Goal: Task Accomplishment & Management: Use online tool/utility

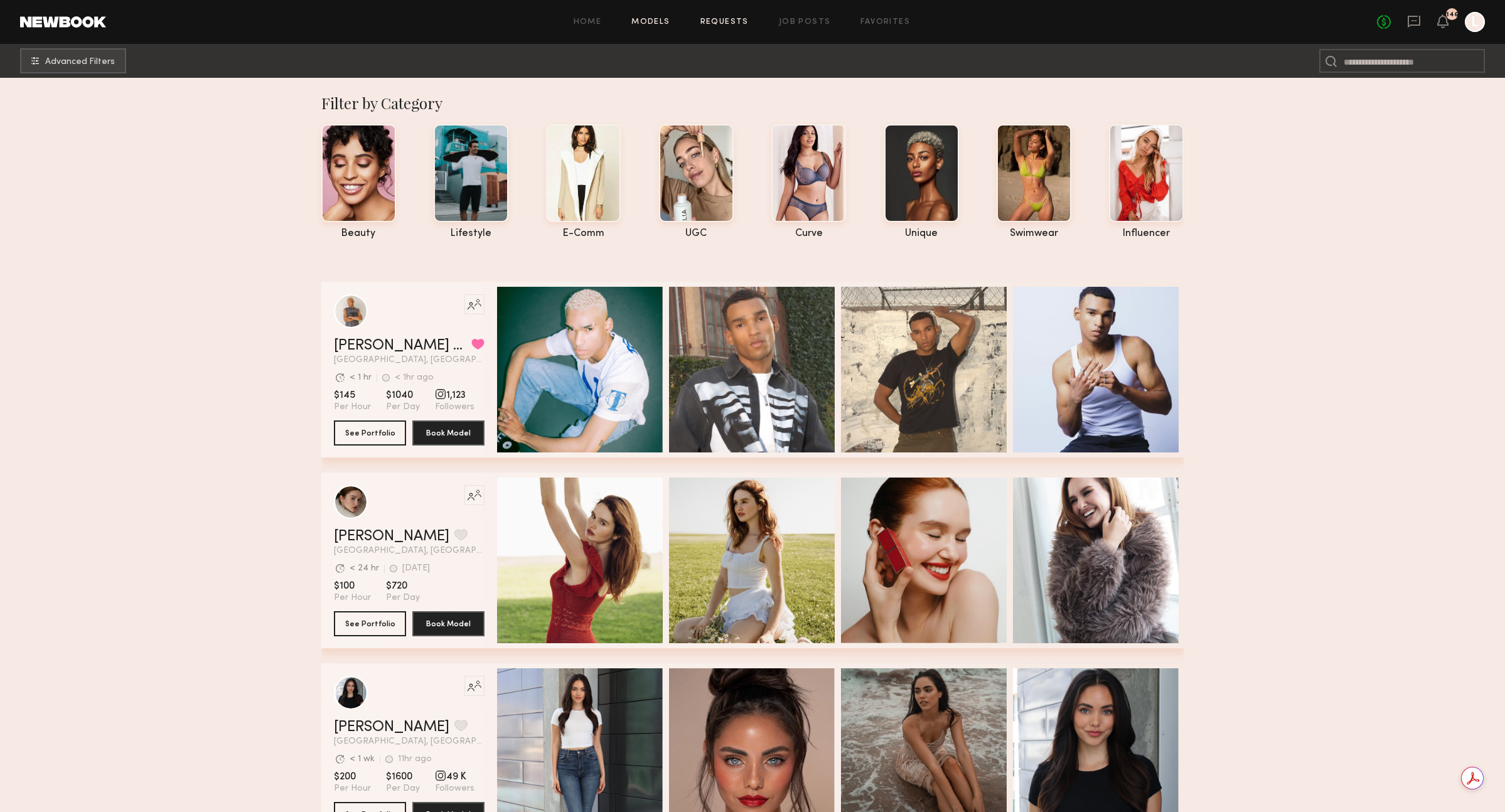
click at [736, 21] on link "Requests" at bounding box center [725, 23] width 48 height 8
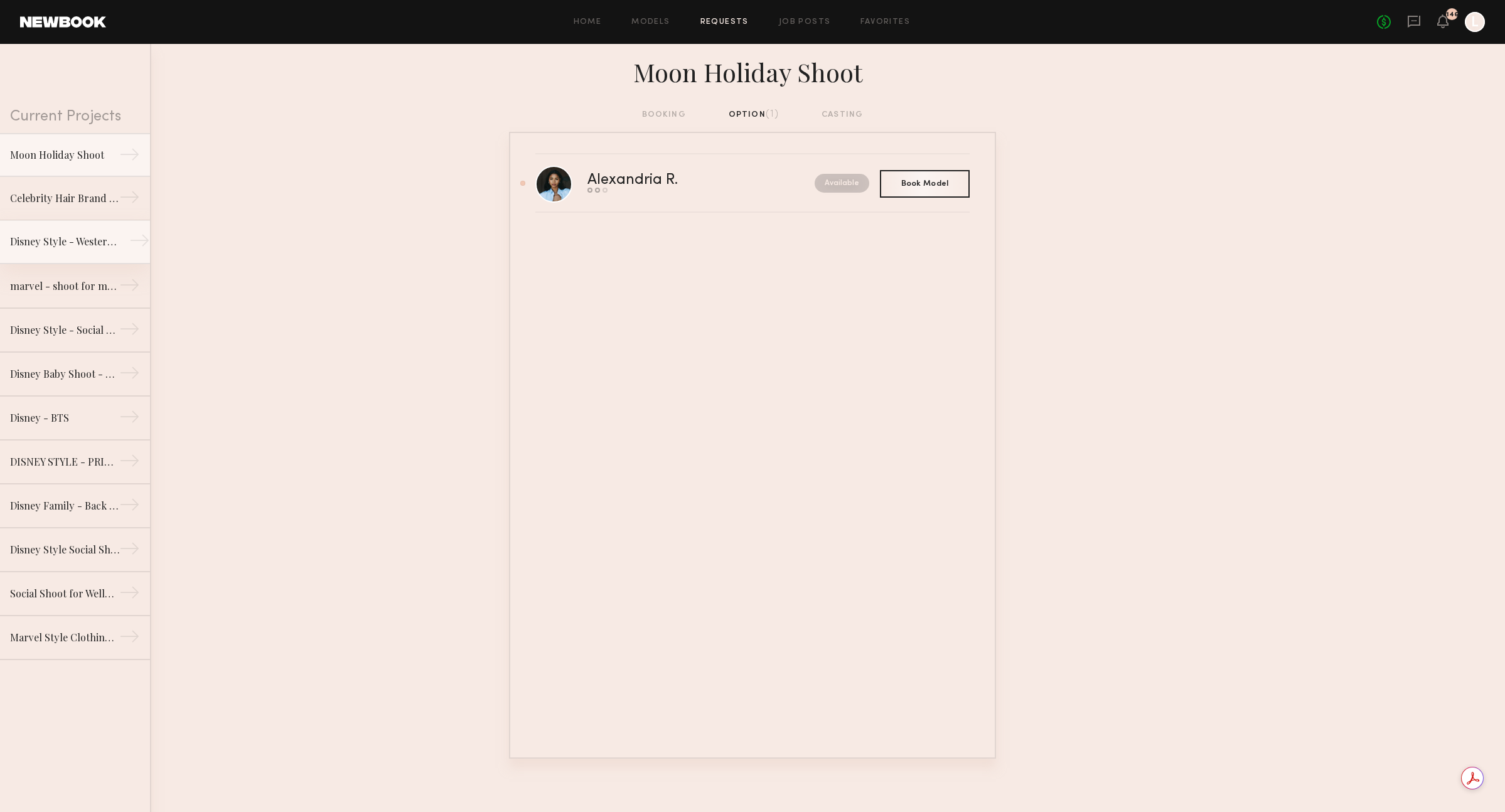
click at [95, 246] on div "Disney Style - Western Shoot" at bounding box center [64, 242] width 109 height 15
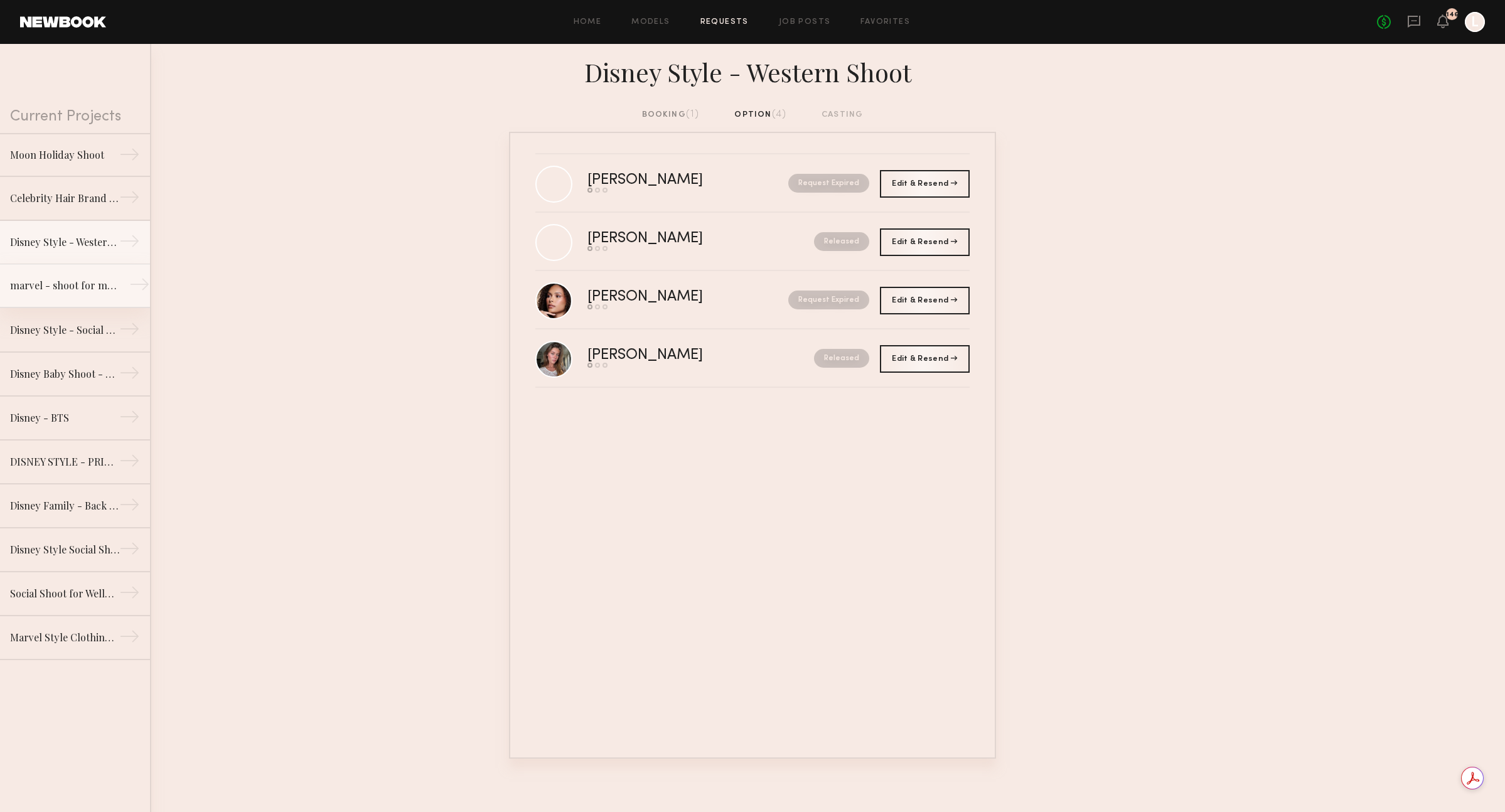
click at [80, 290] on div "marvel - shoot for marvel socials" at bounding box center [64, 285] width 109 height 15
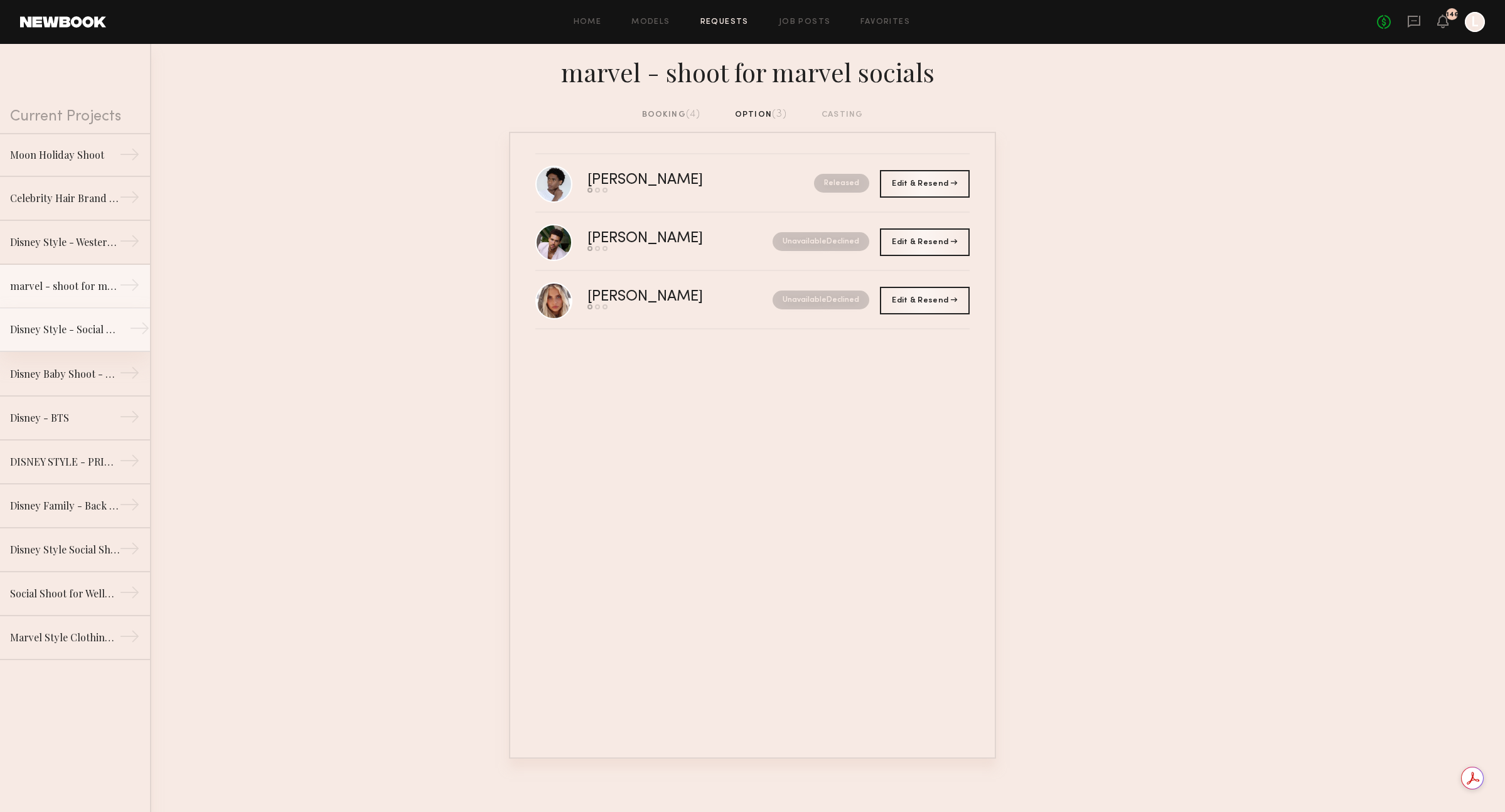
click at [78, 336] on div "Disney Style - Social Shoot" at bounding box center [64, 329] width 109 height 15
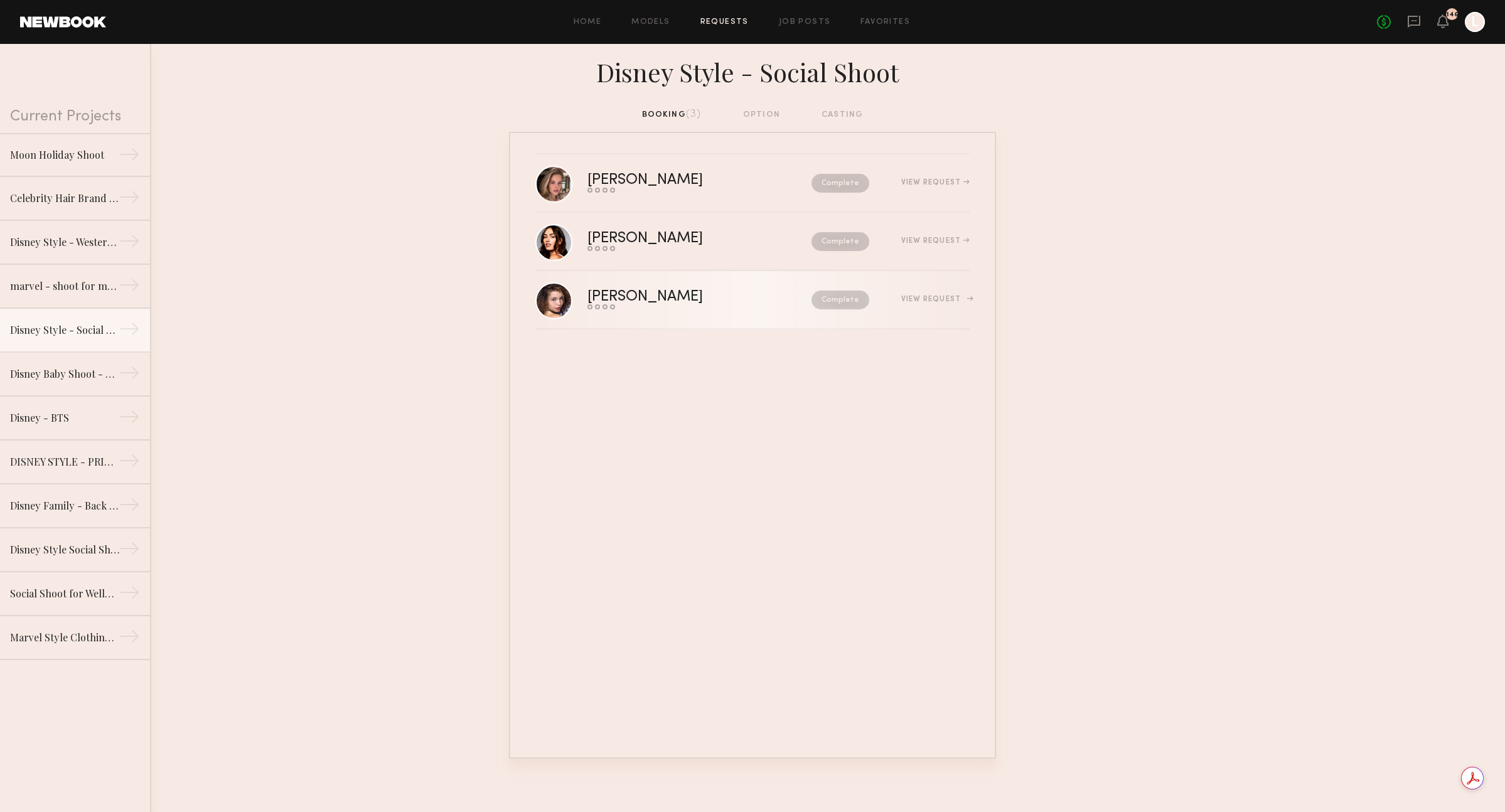
click at [693, 301] on div "[PERSON_NAME]" at bounding box center [672, 297] width 170 height 14
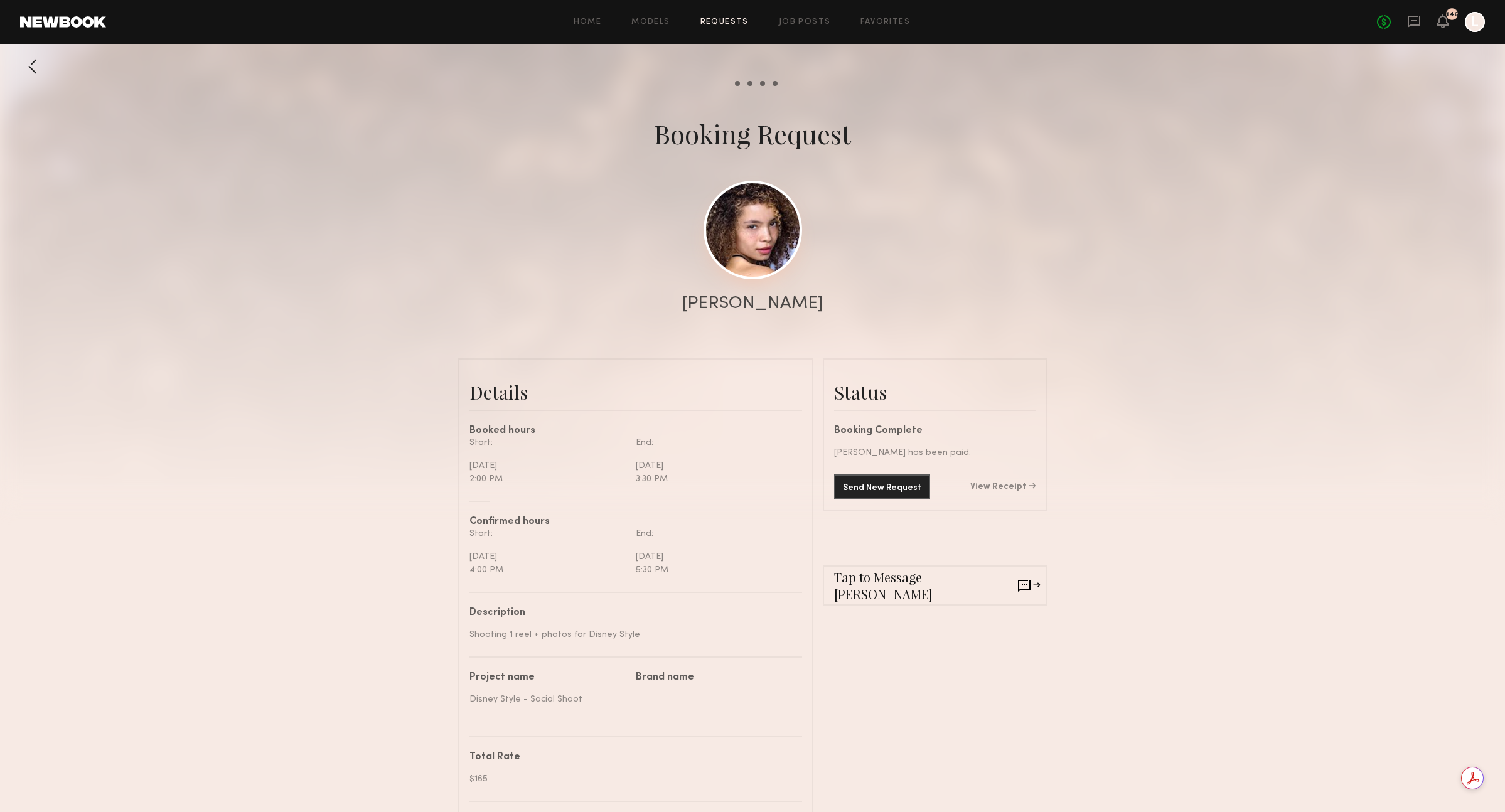
click at [770, 229] on link at bounding box center [753, 230] width 98 height 98
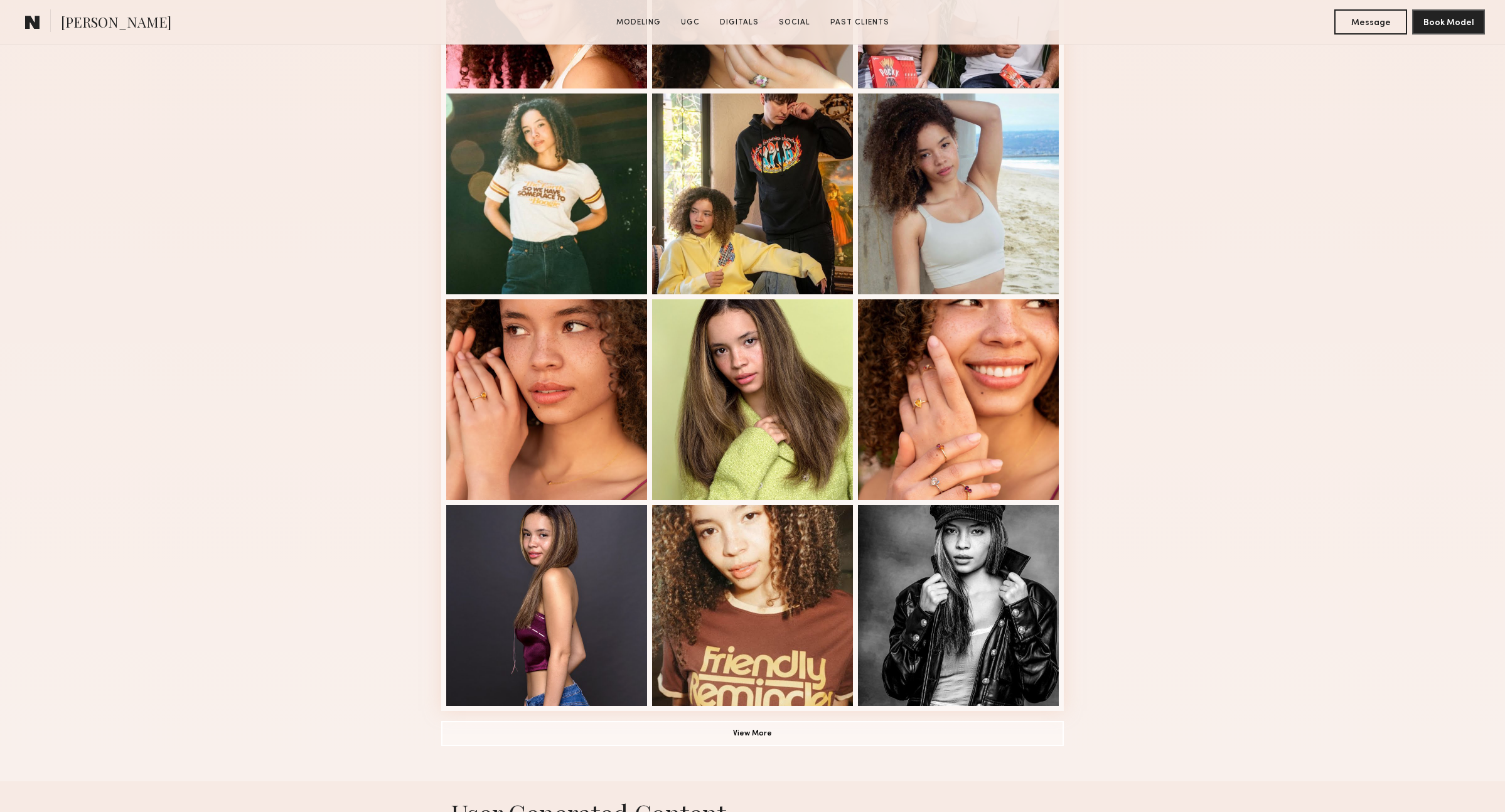
scroll to position [534, 0]
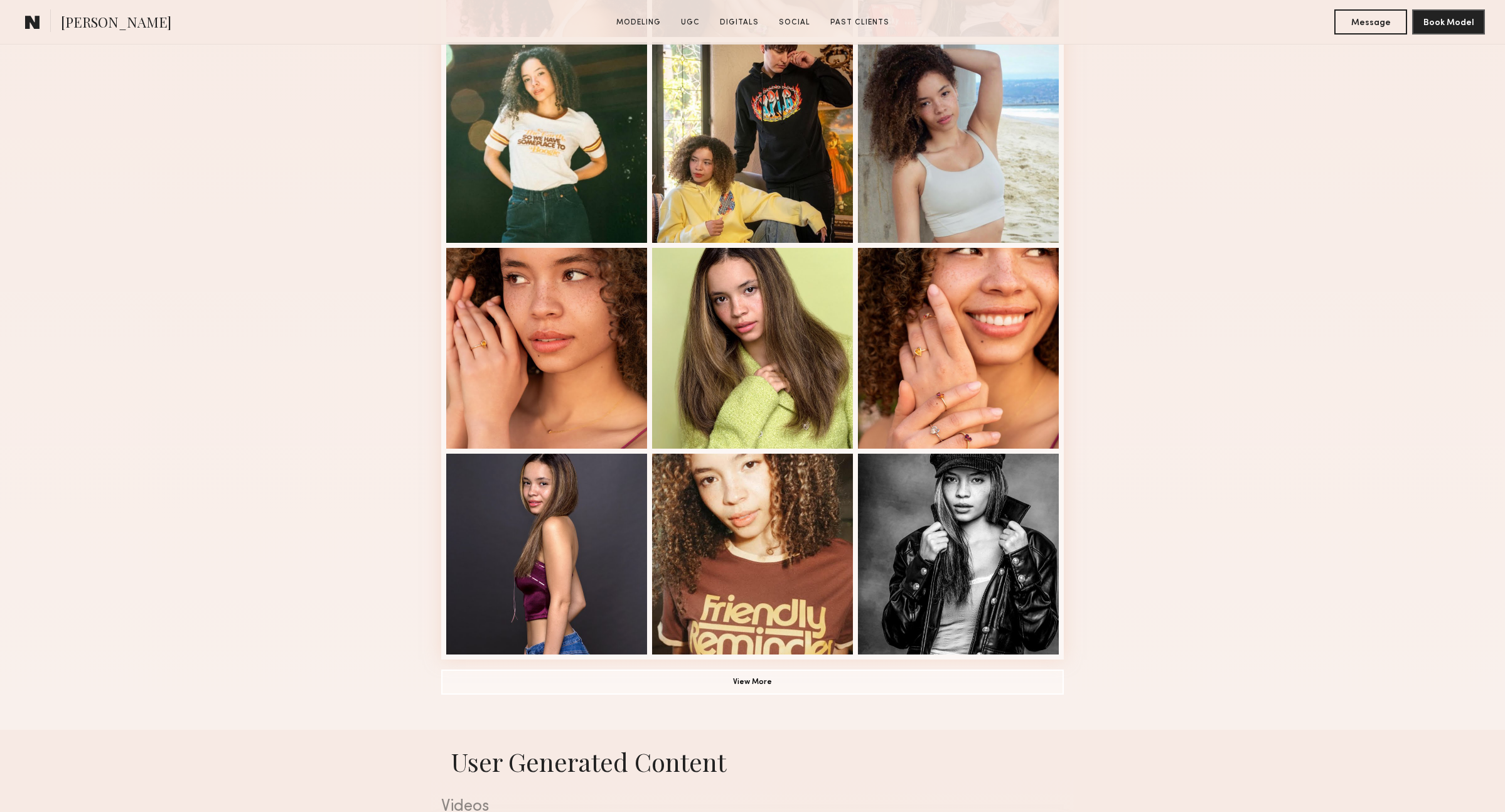
click at [1132, 293] on div "Modeling Portfolio View More" at bounding box center [752, 242] width 1505 height 977
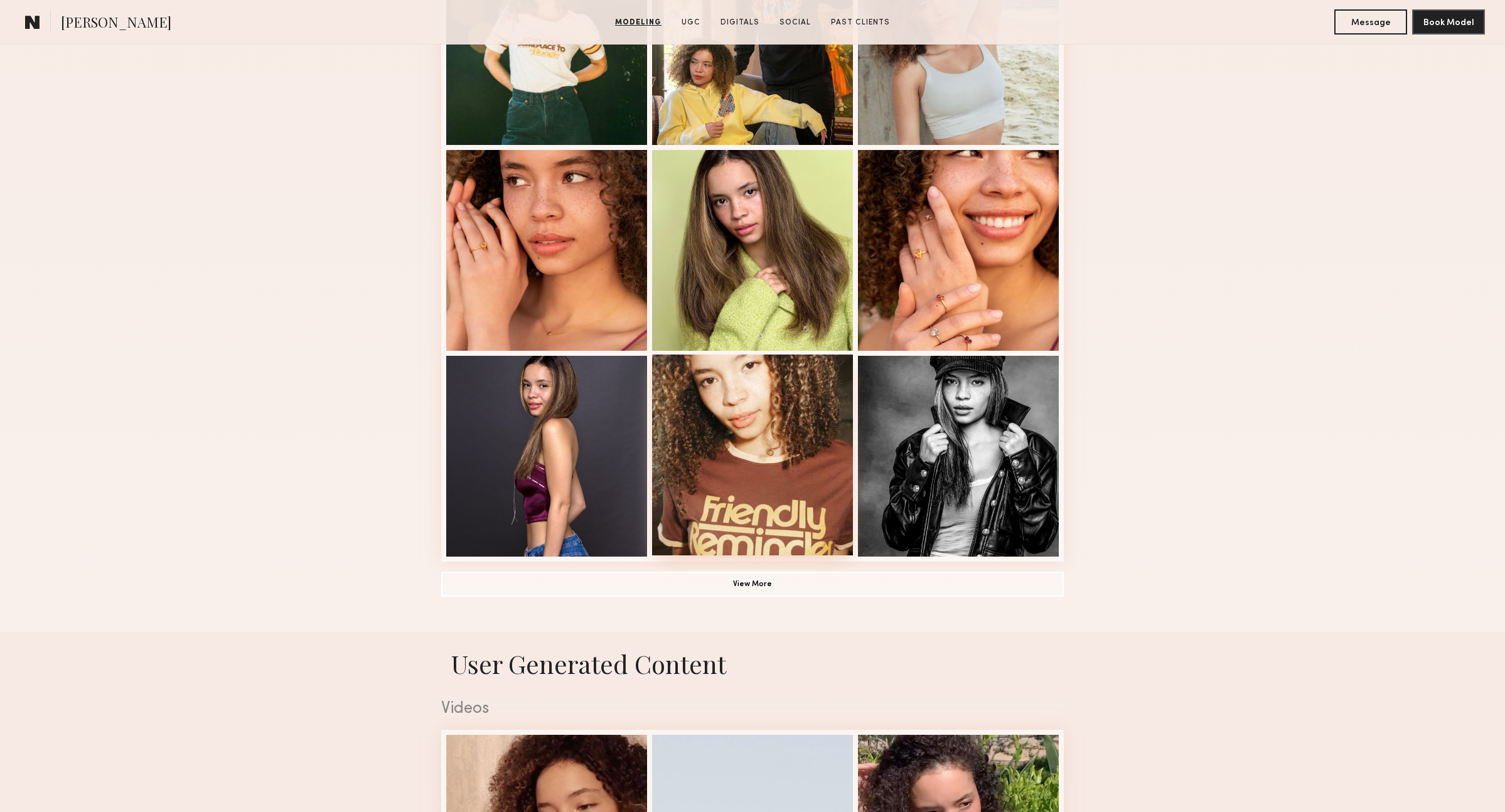
scroll to position [788, 0]
